Goal: Task Accomplishment & Management: Use online tool/utility

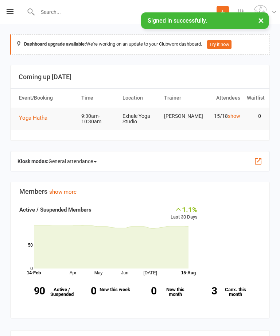
click at [3, 6] on div "Prospect Member Non-attending contact Class / event Appointment Task Membership…" at bounding box center [140, 12] width 280 height 24
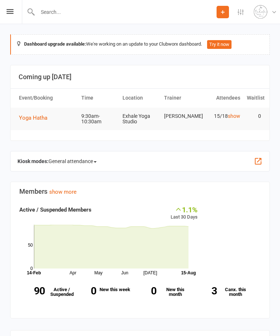
click at [7, 10] on icon at bounding box center [10, 11] width 7 height 5
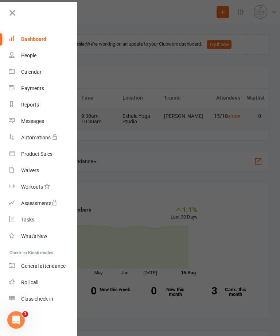
click at [27, 74] on div "Calendar" at bounding box center [31, 72] width 20 height 6
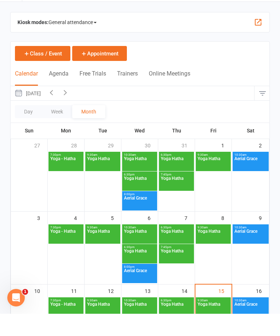
scroll to position [86, 0]
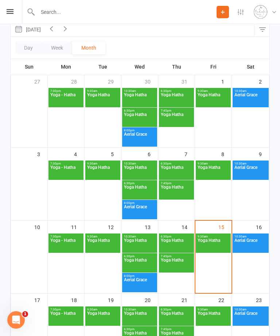
click at [215, 245] on span "Yoga Hatha" at bounding box center [213, 244] width 32 height 13
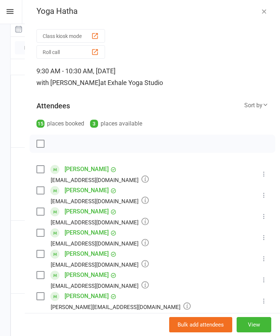
scroll to position [4, 0]
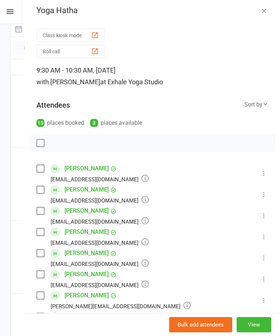
click at [94, 33] on div "button" at bounding box center [95, 35] width 8 height 8
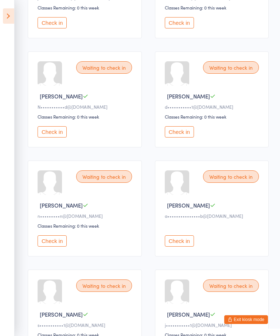
scroll to position [289, 0]
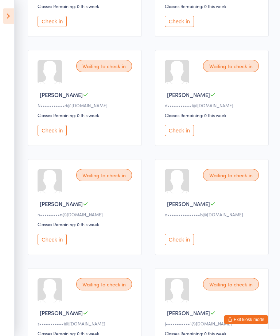
click at [53, 245] on button "Check in" at bounding box center [52, 239] width 29 height 11
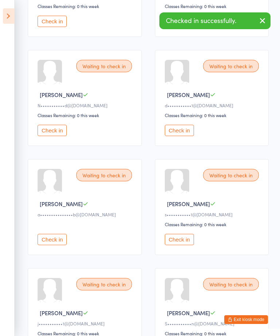
click at [56, 245] on button "Check in" at bounding box center [52, 239] width 29 height 11
click at [57, 245] on button "Check in" at bounding box center [52, 239] width 29 height 11
click at [58, 245] on button "Check in" at bounding box center [52, 239] width 29 height 11
click at [56, 245] on button "Check in" at bounding box center [52, 239] width 29 height 11
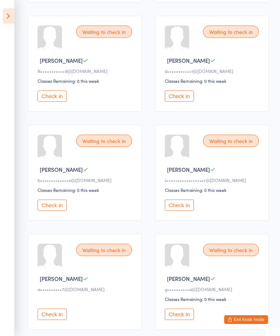
scroll to position [328, 0]
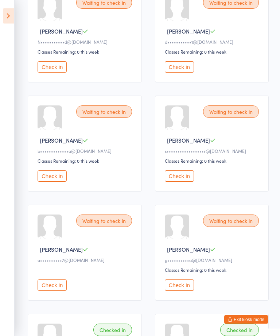
click at [50, 291] on button "Check in" at bounding box center [52, 285] width 29 height 11
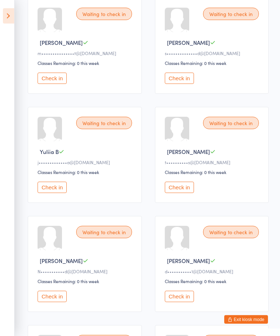
scroll to position [119, 0]
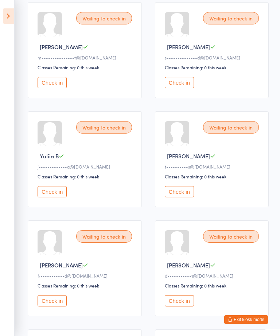
click at [180, 197] on button "Check in" at bounding box center [179, 191] width 29 height 11
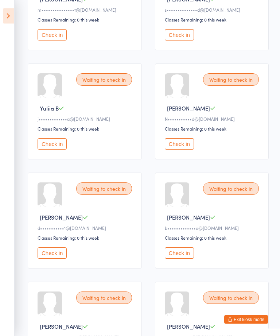
scroll to position [166, 0]
click at [183, 259] on button "Check in" at bounding box center [179, 252] width 29 height 11
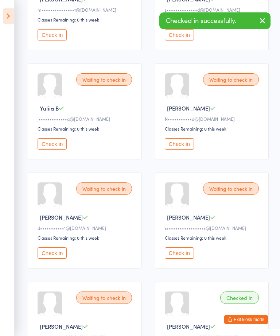
click at [56, 259] on button "Check in" at bounding box center [52, 252] width 29 height 11
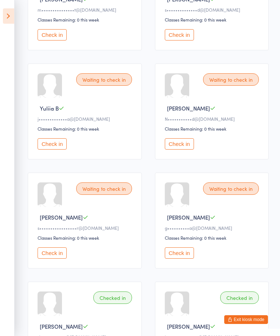
click at [54, 259] on button "Check in" at bounding box center [52, 252] width 29 height 11
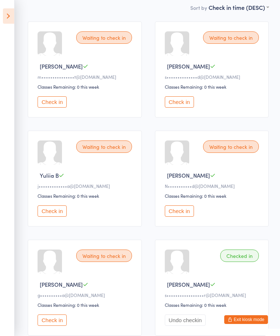
scroll to position [97, 0]
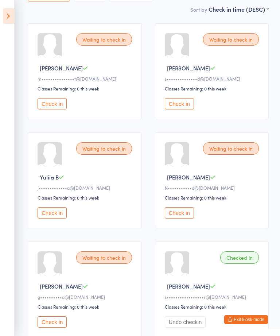
click at [55, 218] on button "Check in" at bounding box center [52, 212] width 29 height 11
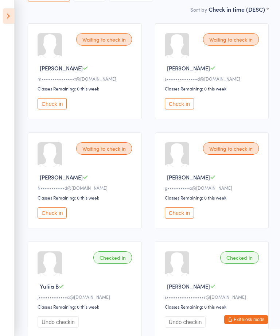
click at [54, 218] on button "Check in" at bounding box center [52, 212] width 29 height 11
